Goal: Task Accomplishment & Management: Use online tool/utility

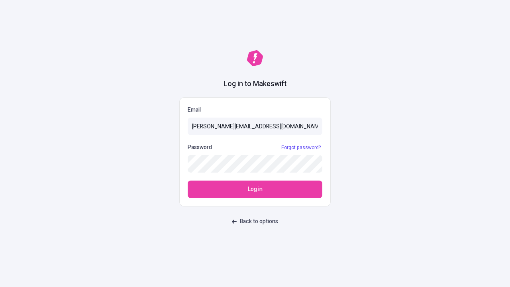
type input "[PERSON_NAME][EMAIL_ADDRESS][DOMAIN_NAME]"
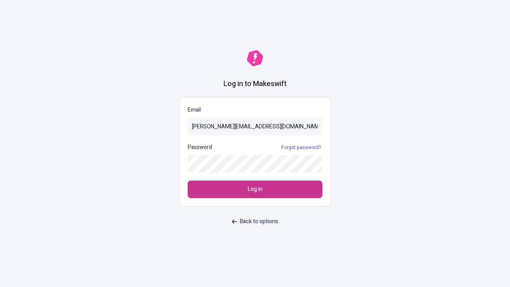
click at [255, 189] on span "Log in" at bounding box center [255, 189] width 15 height 9
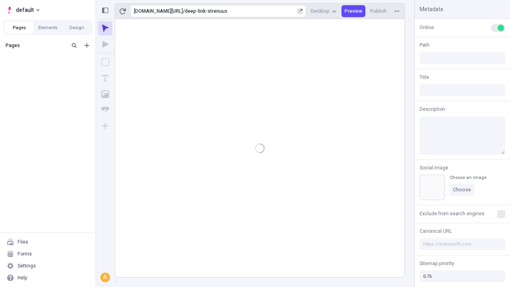
type input "/deep-link-strenuus"
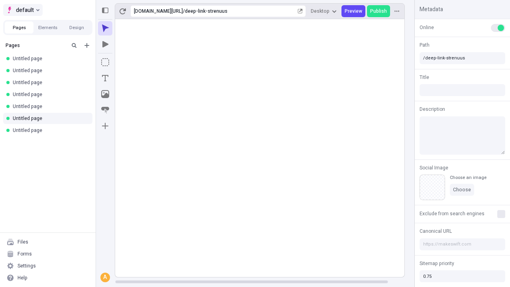
click at [22, 10] on span "default" at bounding box center [25, 10] width 18 height 10
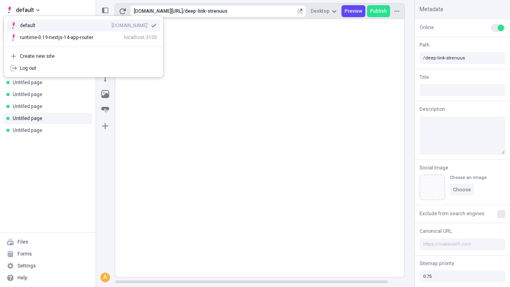
click at [112, 24] on div "[DOMAIN_NAME]" at bounding box center [130, 25] width 36 height 6
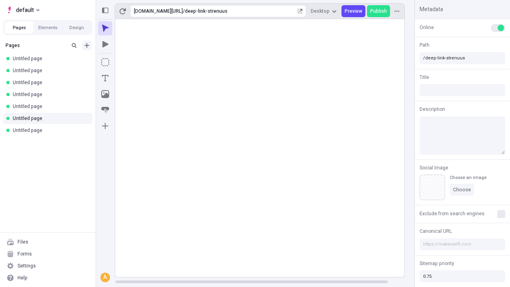
click at [87, 45] on icon "Add new" at bounding box center [86, 45] width 5 height 5
click at [129, 62] on span "Blank page" at bounding box center [133, 62] width 49 height 6
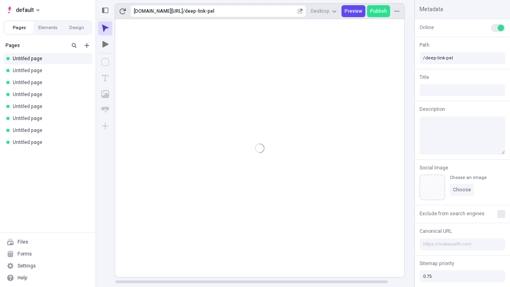
type input "/page"
